Goal: Find specific page/section: Find specific page/section

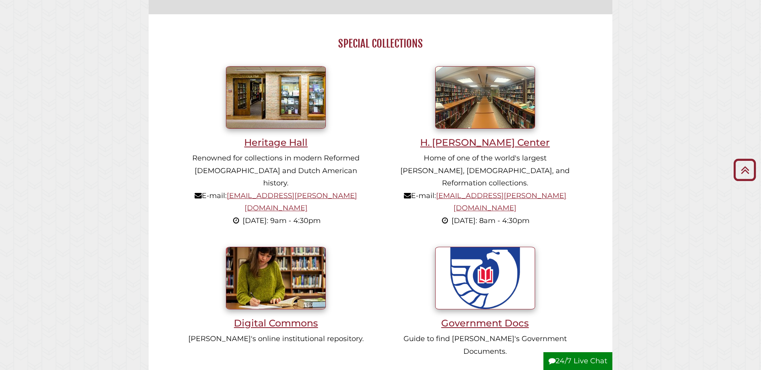
scroll to position [527, 0]
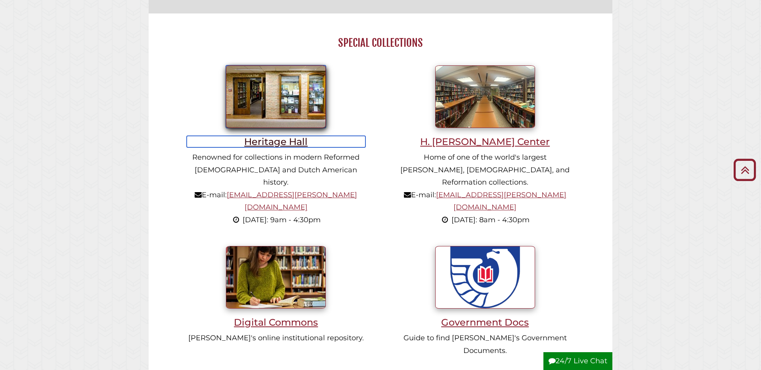
click at [272, 142] on h3 "Heritage Hall" at bounding box center [276, 141] width 179 height 11
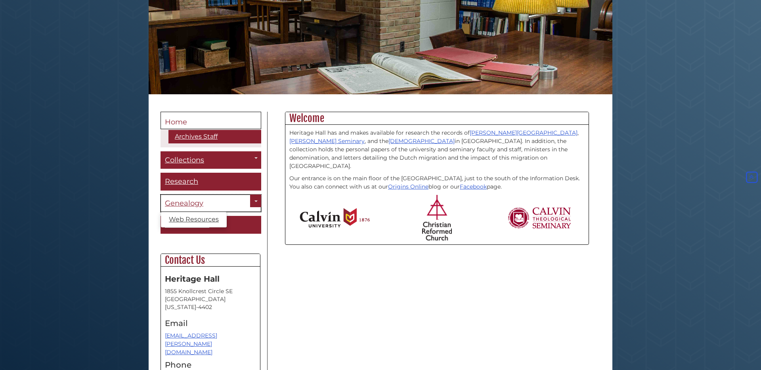
scroll to position [107, 0]
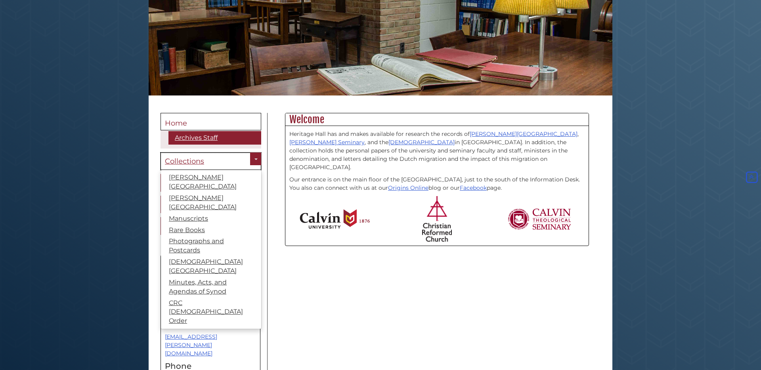
click at [199, 163] on span "Collections" at bounding box center [184, 161] width 39 height 9
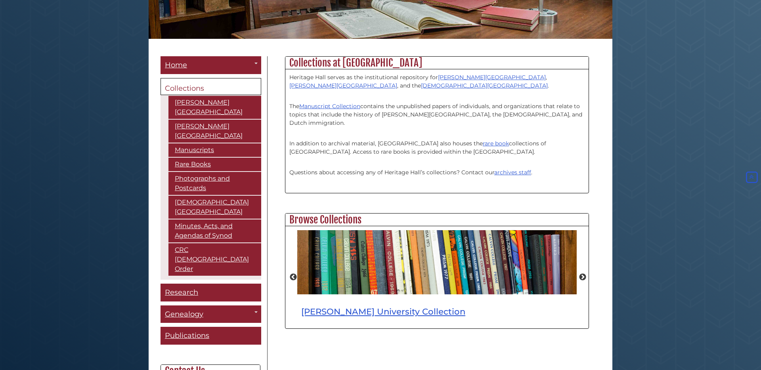
scroll to position [162, 0]
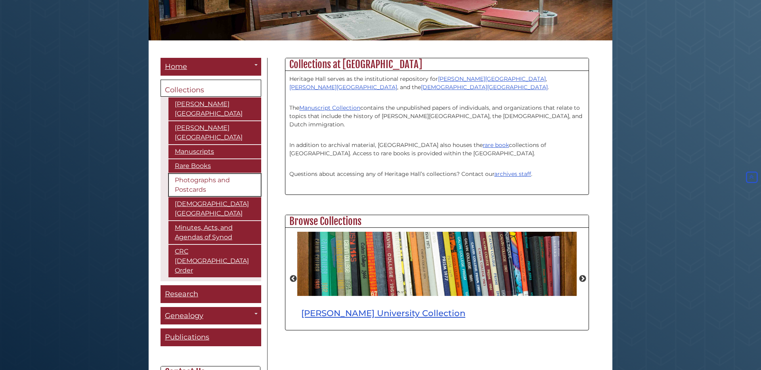
click at [209, 174] on link "Photographs and Postcards" at bounding box center [215, 185] width 93 height 23
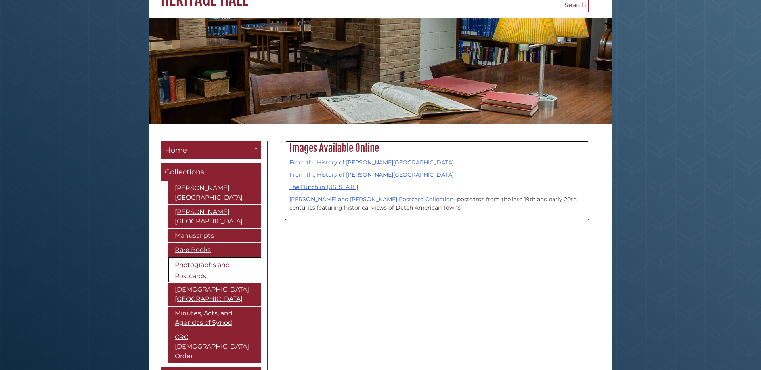
scroll to position [83, 0]
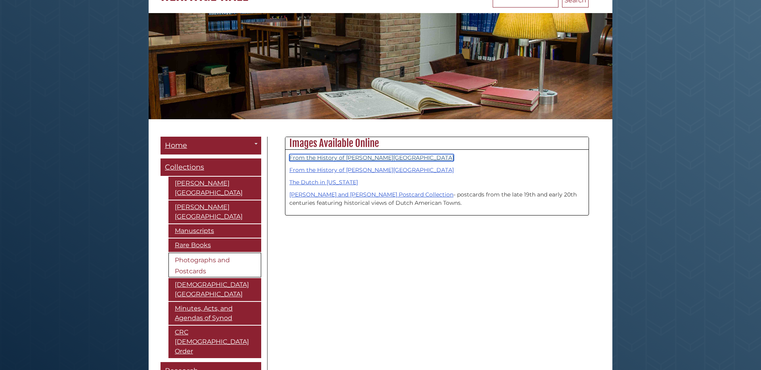
click at [346, 156] on link "From the History of [PERSON_NAME][GEOGRAPHIC_DATA]" at bounding box center [371, 157] width 165 height 7
